Goal: Task Accomplishment & Management: Complete application form

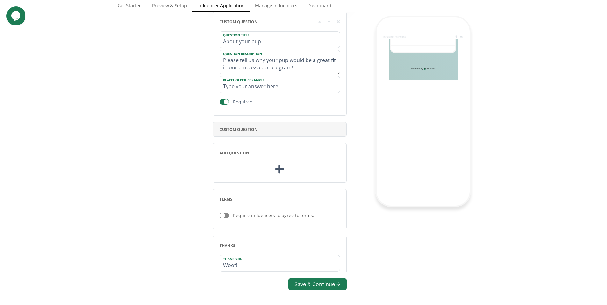
scroll to position [421, 0]
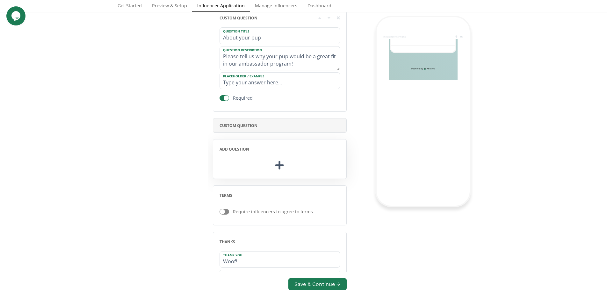
click at [273, 156] on div "add question" at bounding box center [280, 159] width 134 height 40
click at [280, 164] on icon at bounding box center [279, 165] width 8 height 8
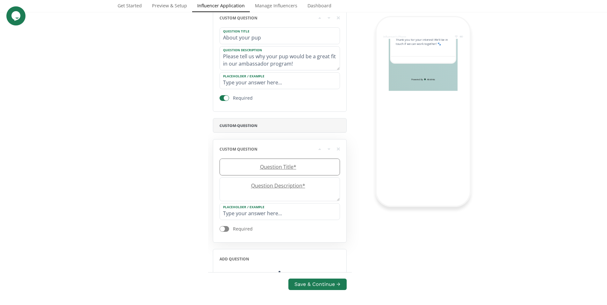
click at [285, 168] on label "Question Title *" at bounding box center [276, 166] width 113 height 7
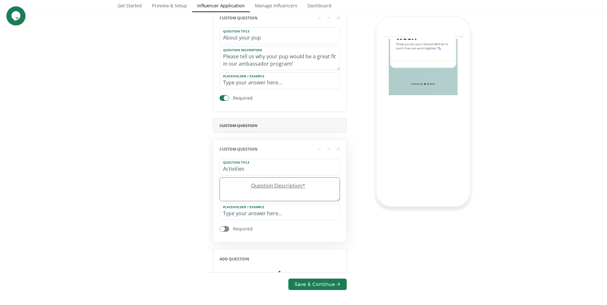
type input "Activities"
click at [280, 193] on textarea at bounding box center [280, 190] width 120 height 24
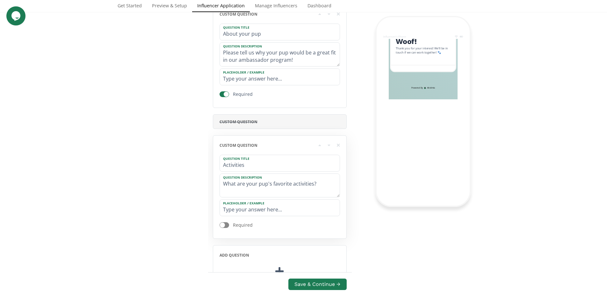
click at [225, 228] on div at bounding box center [225, 225] width 10 height 6
type textarea "What are your pup's favorite activities?"
checkbox input "true"
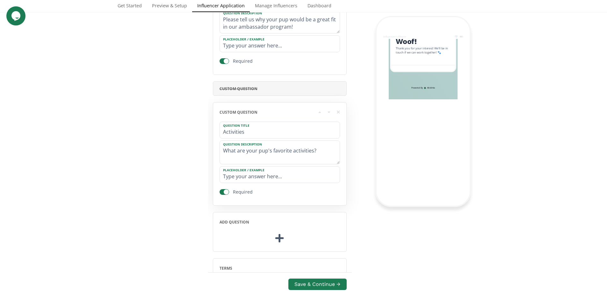
scroll to position [477, 0]
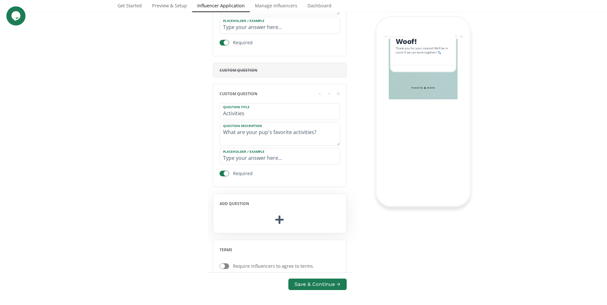
click at [283, 223] on icon at bounding box center [279, 220] width 8 height 10
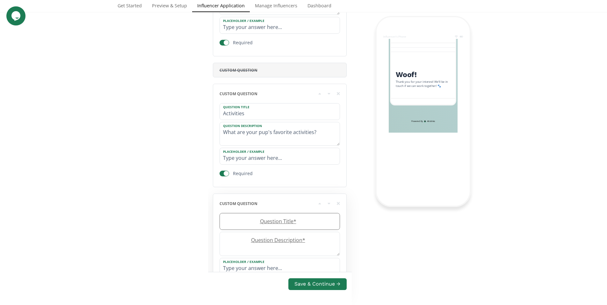
click at [282, 222] on label "Question Title *" at bounding box center [276, 221] width 113 height 7
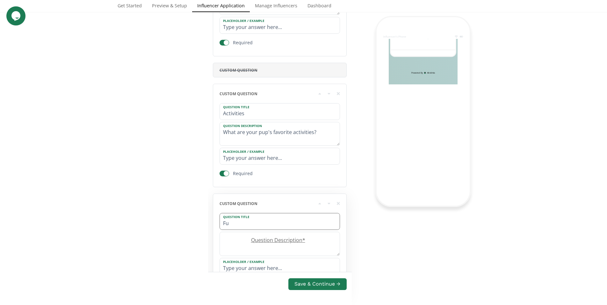
type input "F"
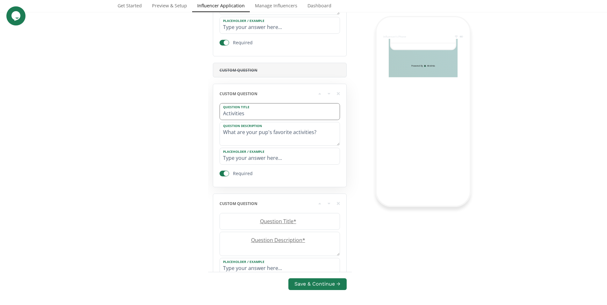
click at [230, 109] on label "Question Title" at bounding box center [276, 107] width 113 height 6
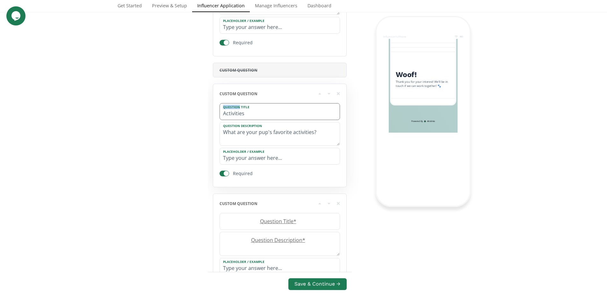
click at [230, 109] on label "Question Title" at bounding box center [276, 107] width 113 height 6
click at [230, 118] on input "Activities" at bounding box center [280, 112] width 120 height 16
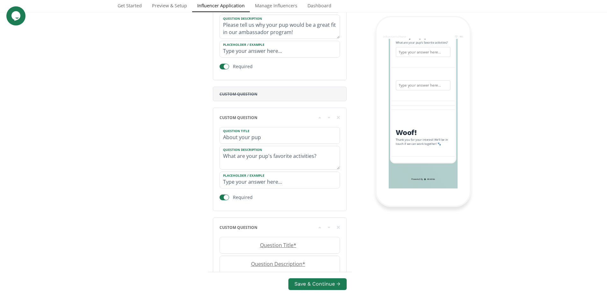
scroll to position [360, 0]
drag, startPoint x: 263, startPoint y: 139, endPoint x: 216, endPoint y: 134, distance: 46.8
click at [216, 134] on div "custom question Question Title About your pup Question Description What are you…" at bounding box center [280, 160] width 134 height 104
type input "P"
type input "Your pup's interests"
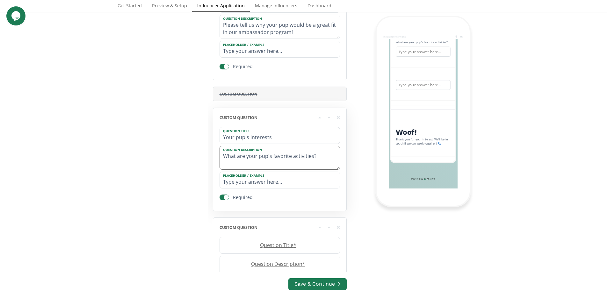
click at [327, 156] on textarea "What are your pup's favorite activities?" at bounding box center [280, 158] width 120 height 24
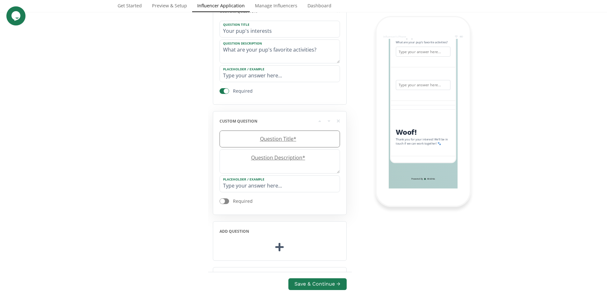
scroll to position [555, 0]
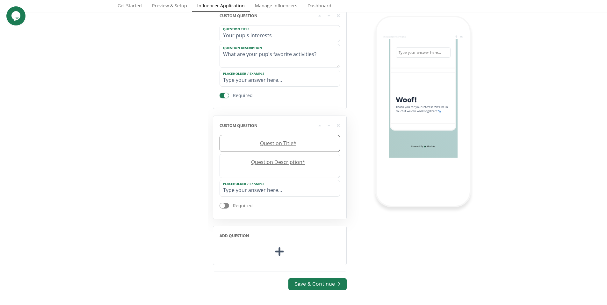
click at [311, 147] on label "Question Title *" at bounding box center [276, 143] width 113 height 7
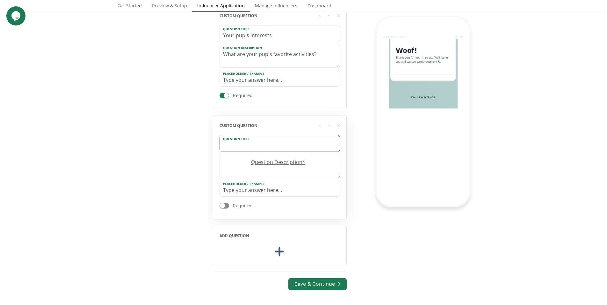
scroll to position [473, 0]
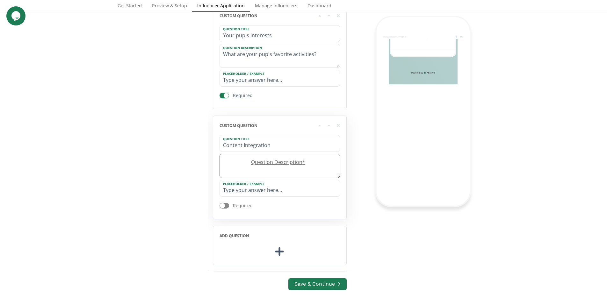
type input "Content Integration"
click at [313, 172] on textarea at bounding box center [280, 166] width 120 height 24
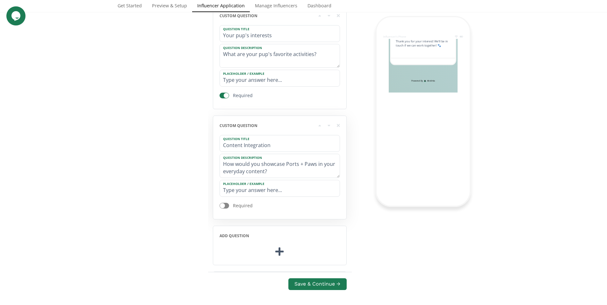
type textarea "How would you showcase Ports + Paws in your everyday content?"
click at [222, 207] on div at bounding box center [222, 205] width 5 height 5
checkbox input "true"
click at [324, 52] on textarea "What are your pup's favorite activities?" at bounding box center [280, 56] width 120 height 24
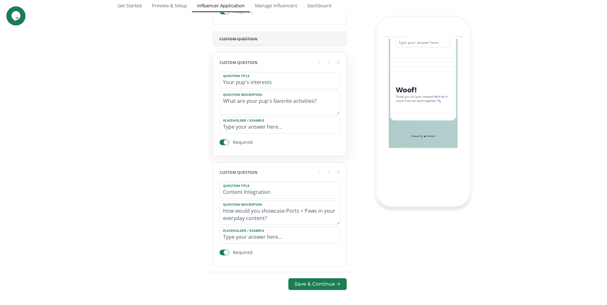
scroll to position [506, 0]
click at [255, 82] on input "Your pup's interests" at bounding box center [280, 82] width 120 height 16
paste input "Playtime & Adventure"
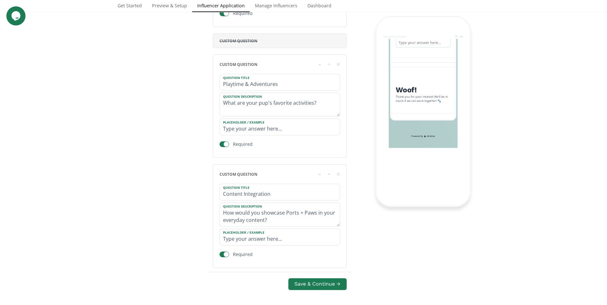
type input "Playtime & Adventures"
click at [251, 198] on input "Content Integration" at bounding box center [280, 192] width 120 height 16
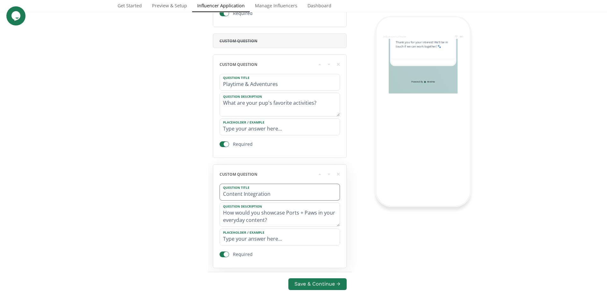
click at [251, 198] on input "Content Integration" at bounding box center [280, 192] width 120 height 16
paste input "Ambassador Style"
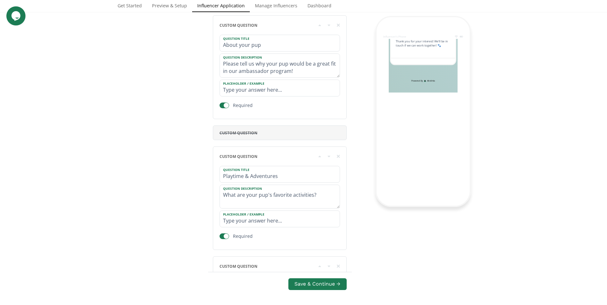
scroll to position [417, 0]
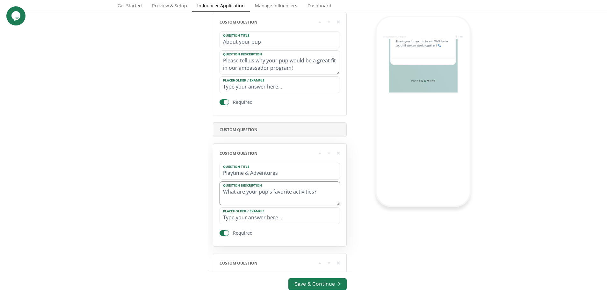
type input "Ambassador Style"
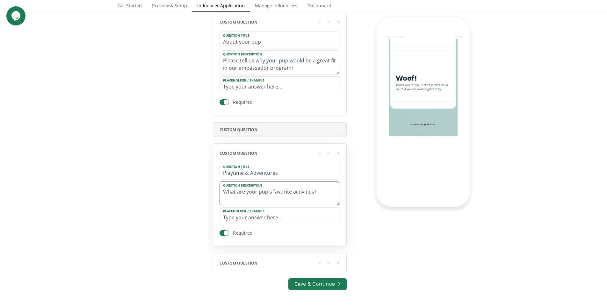
click at [317, 196] on textarea "What are your pup's favorite activities?" at bounding box center [280, 194] width 120 height 24
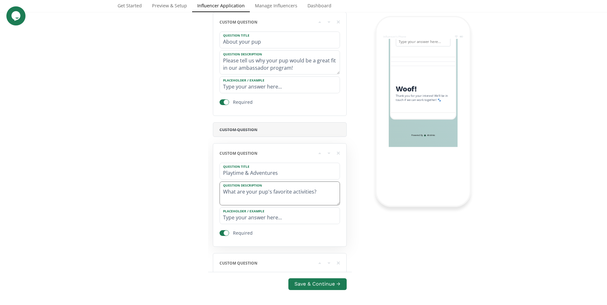
scroll to position [418, 0]
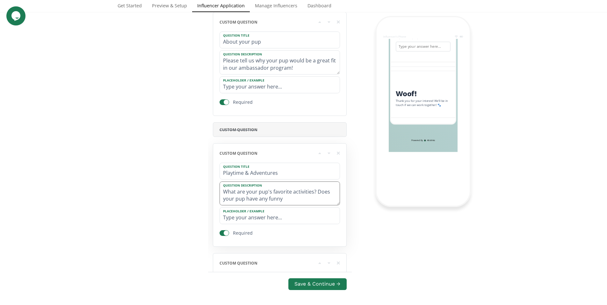
click at [337, 193] on textarea "What are your pup's favorite activities? Does your pup have any funny" at bounding box center [280, 194] width 120 height 24
click at [323, 201] on textarea "What are your pup's favorite activities? Does your pup have any funny" at bounding box center [280, 194] width 120 height 24
click at [363, 222] on div "Influencer's Phone Fetch Club Application Thank you for your interest in joinin…" at bounding box center [423, 139] width 134 height 873
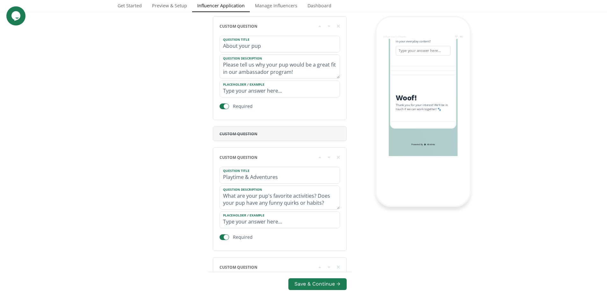
scroll to position [412, 0]
click at [237, 207] on textarea "What are your pup's favorite activities? Does your pup have any funny quirks or…" at bounding box center [280, 199] width 120 height 24
type textarea "What are your pup's favorite activities? Does your dog have any funny quirks or…"
click at [366, 218] on div "Influencer's Phone Fetch Club Application Thank you for your interest in joinin…" at bounding box center [423, 144] width 134 height 873
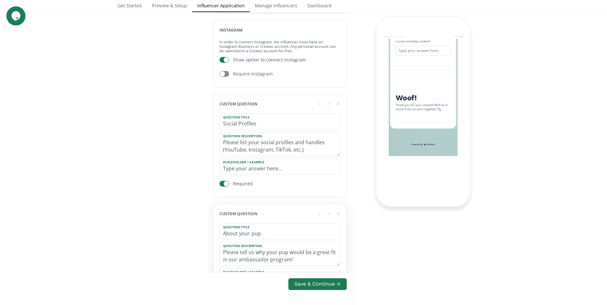
scroll to position [223, 0]
click at [333, 286] on button "Save & Continue →" at bounding box center [317, 285] width 60 height 14
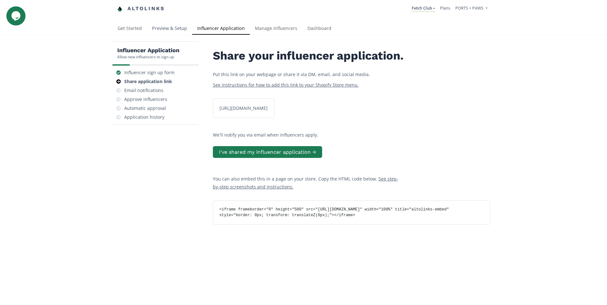
click at [171, 30] on link "Preview & Setup" at bounding box center [169, 29] width 45 height 13
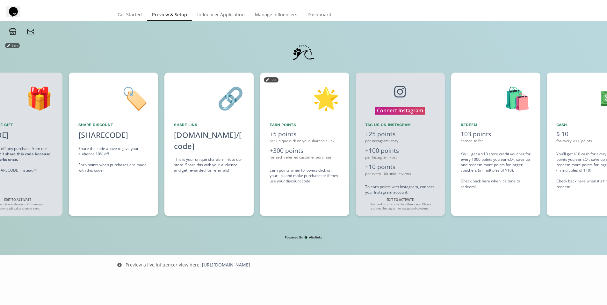
scroll to position [0, 382]
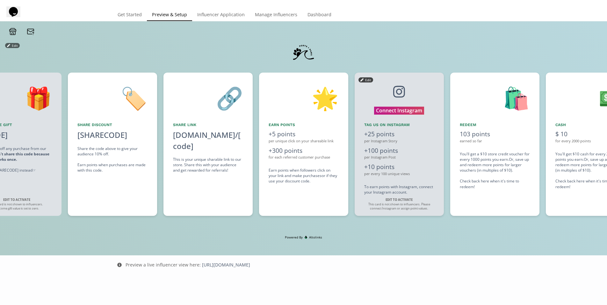
click at [409, 139] on div "per Instagram Story" at bounding box center [399, 141] width 70 height 5
click at [365, 77] on button "Edit" at bounding box center [366, 79] width 15 height 5
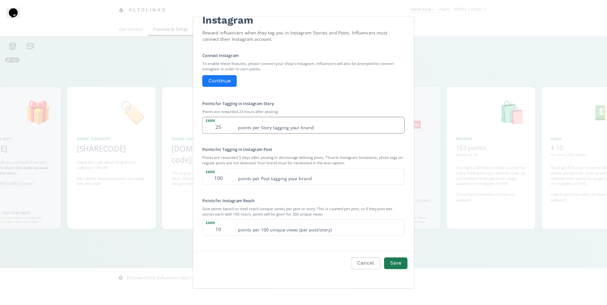
scroll to position [23, 0]
click at [221, 126] on input "25" at bounding box center [220, 124] width 32 height 16
click at [221, 231] on input "10" at bounding box center [220, 228] width 32 height 16
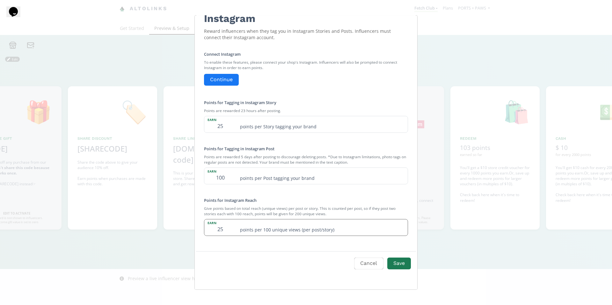
type input "2"
type input "15"
click at [276, 249] on form "Instagram Reward influencers when they tag you in Instagram Stories and Posts. …" at bounding box center [306, 141] width 210 height 285
click at [397, 260] on button "Save" at bounding box center [398, 264] width 25 height 14
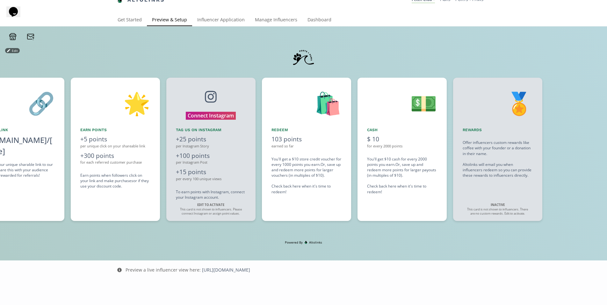
scroll to position [0, 574]
